Goal: Task Accomplishment & Management: Use online tool/utility

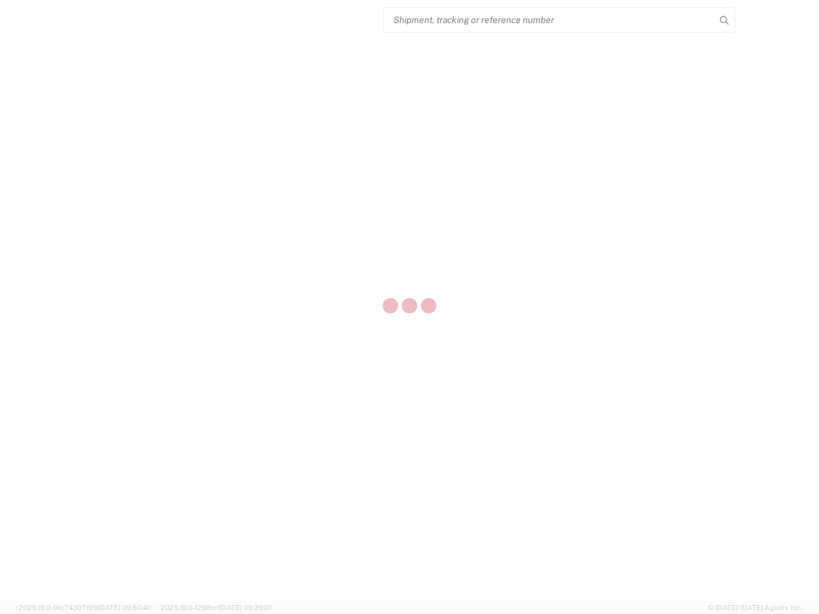
select select "US"
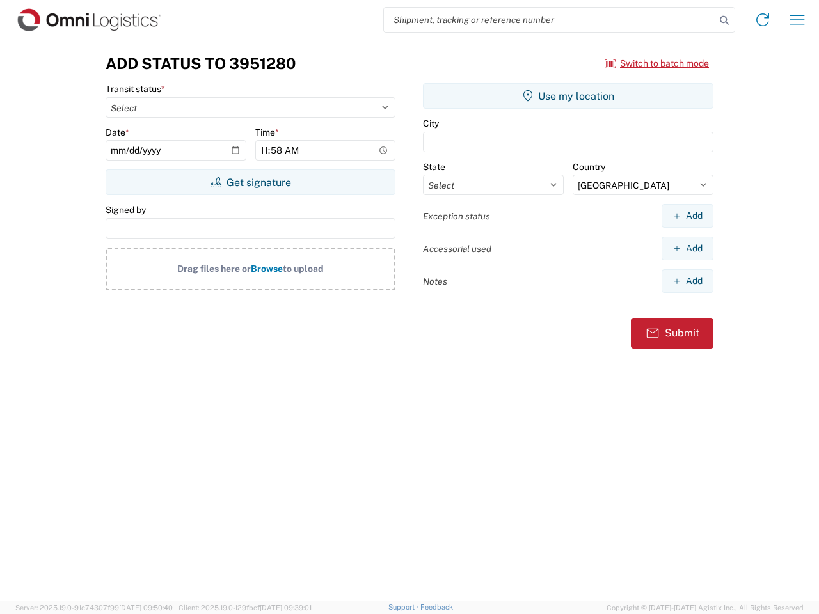
click at [550, 20] on input "search" at bounding box center [550, 20] width 332 height 24
click at [725, 20] on icon at bounding box center [725, 21] width 18 height 18
click at [763, 20] on icon at bounding box center [763, 20] width 20 height 20
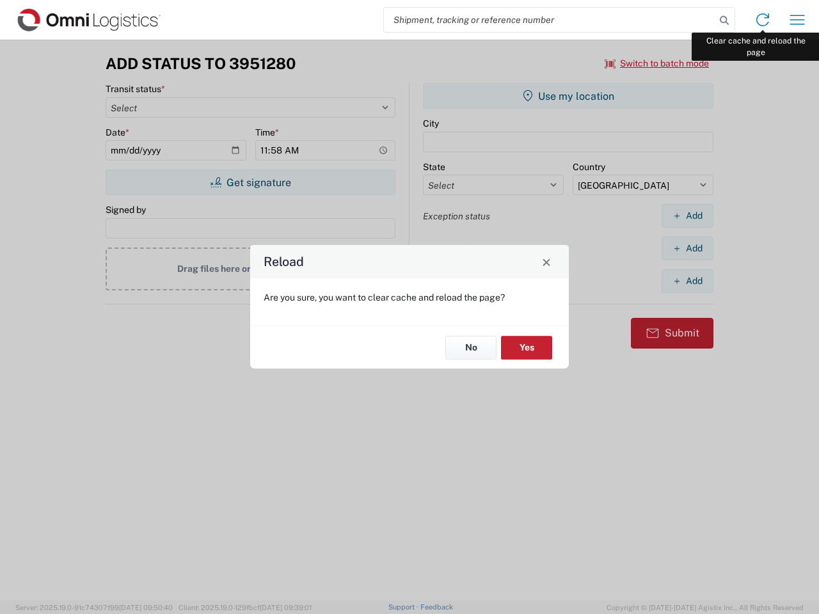
click at [798, 20] on div "Reload Are you sure, you want to clear cache and reload the page? No Yes" at bounding box center [409, 307] width 819 height 614
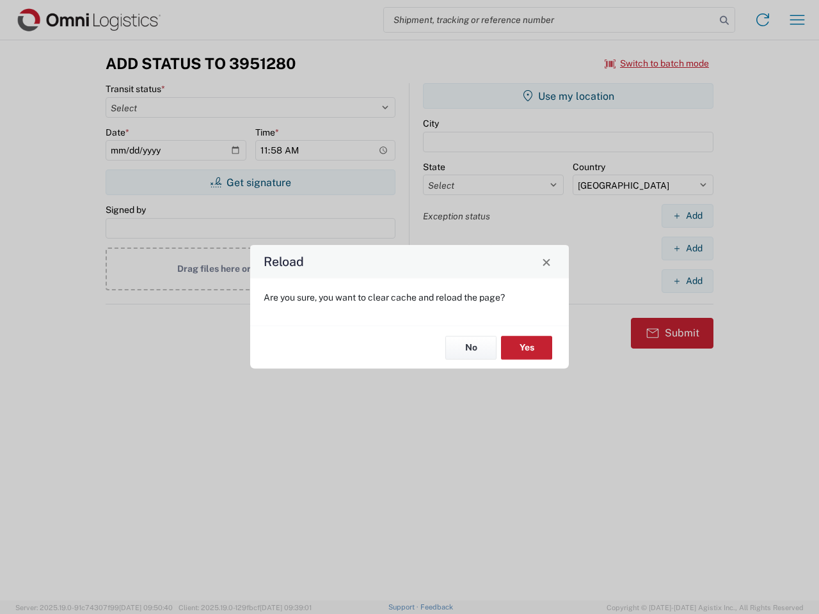
click at [657, 63] on div "Reload Are you sure, you want to clear cache and reload the page? No Yes" at bounding box center [409, 307] width 819 height 614
click at [250, 182] on div "Reload Are you sure, you want to clear cache and reload the page? No Yes" at bounding box center [409, 307] width 819 height 614
click at [568, 96] on div "Reload Are you sure, you want to clear cache and reload the page? No Yes" at bounding box center [409, 307] width 819 height 614
click at [687, 216] on div "Reload Are you sure, you want to clear cache and reload the page? No Yes" at bounding box center [409, 307] width 819 height 614
click at [687, 248] on div "Reload Are you sure, you want to clear cache and reload the page? No Yes" at bounding box center [409, 307] width 819 height 614
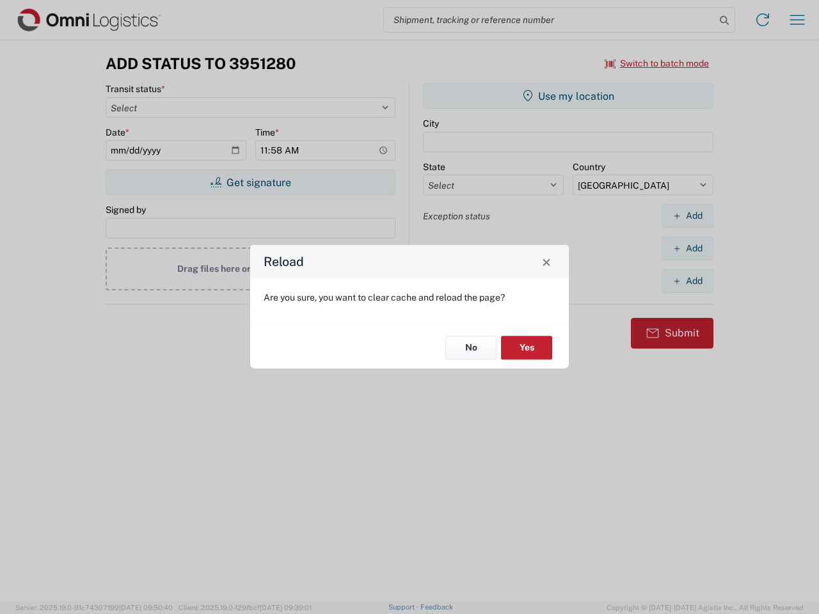
click at [687, 281] on div "Reload Are you sure, you want to clear cache and reload the page? No Yes" at bounding box center [409, 307] width 819 height 614
